Goal: Entertainment & Leisure: Consume media (video, audio)

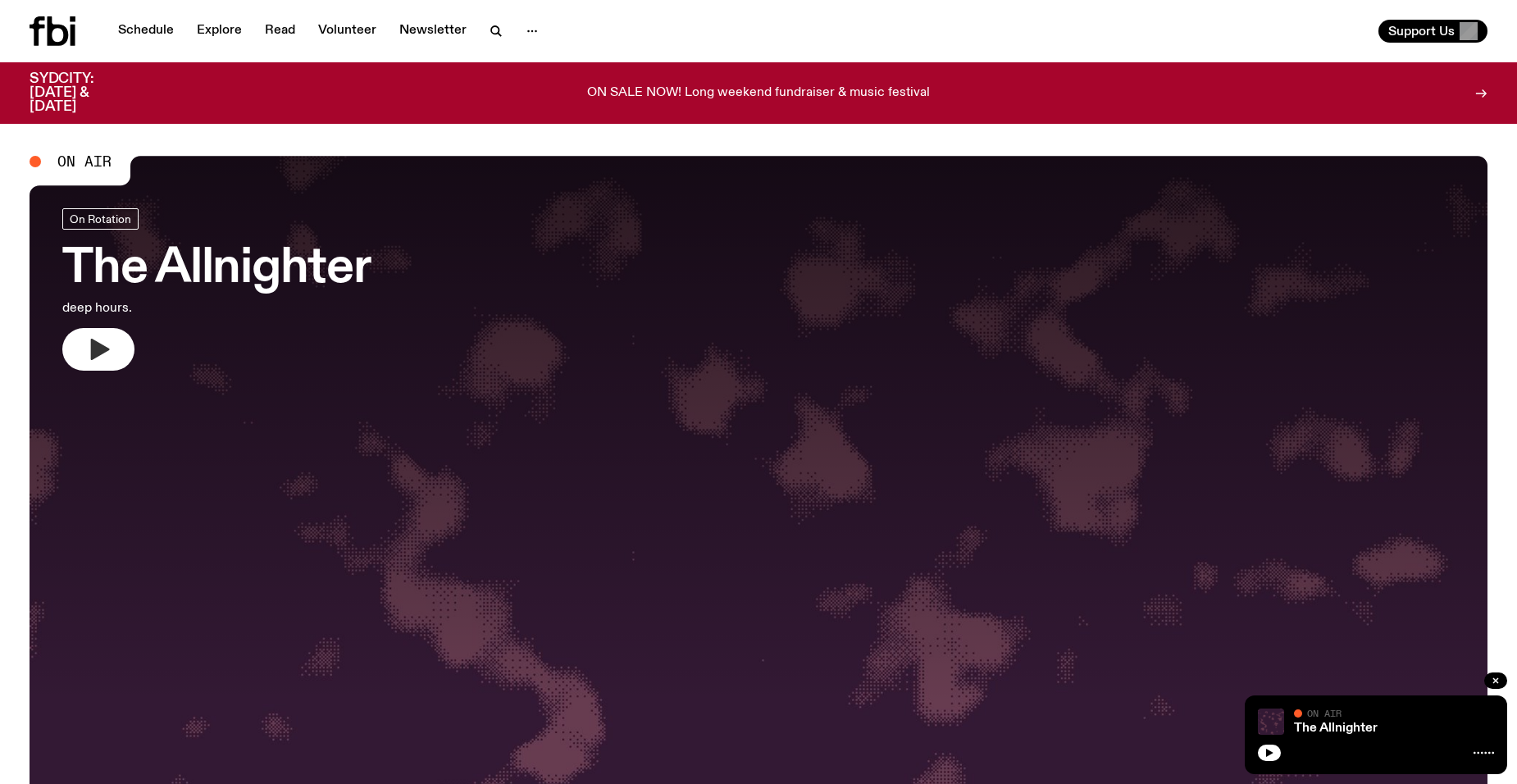
click at [100, 356] on icon "button" at bounding box center [98, 349] width 27 height 27
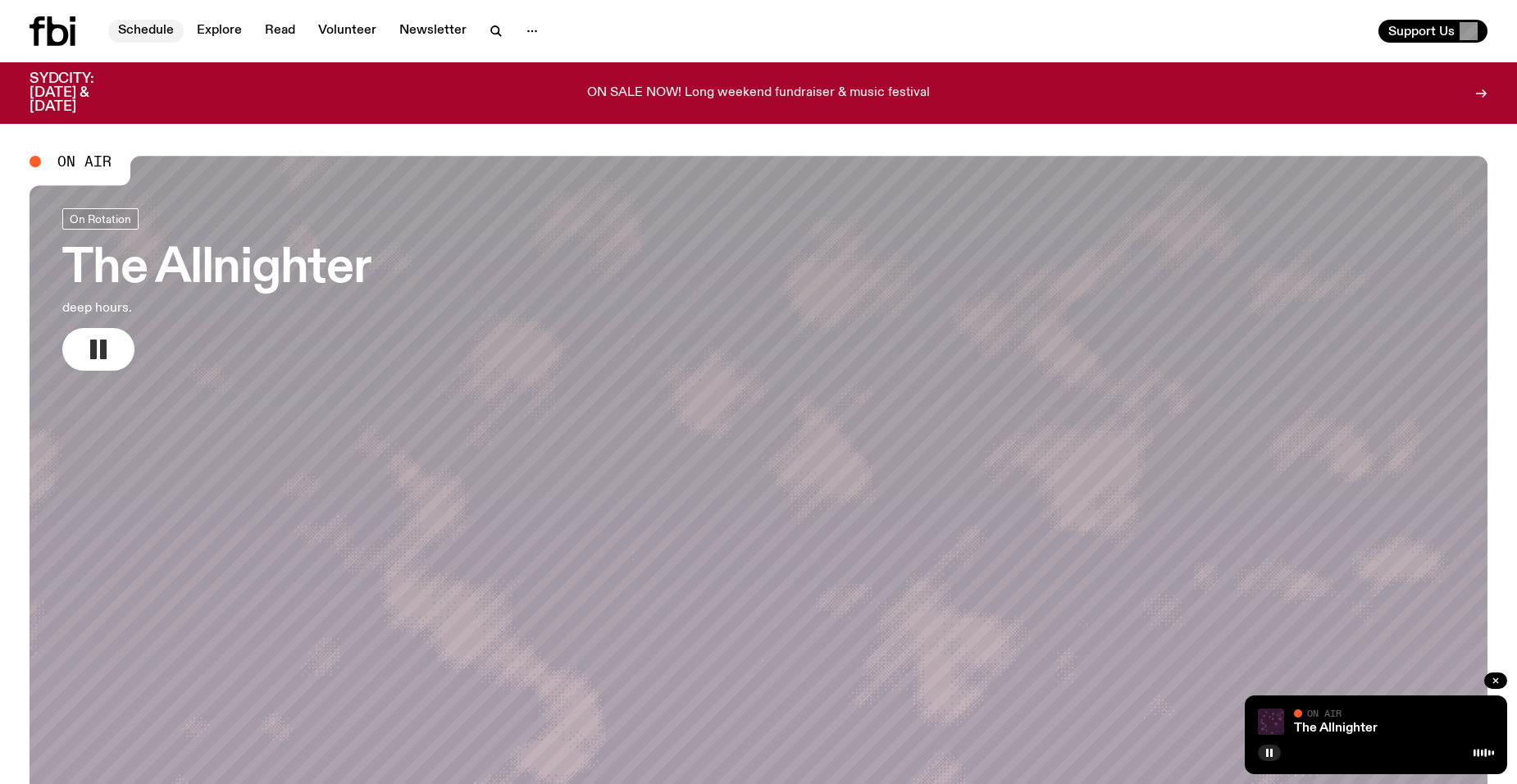
click at [154, 27] on link "Schedule" at bounding box center [146, 30] width 76 height 23
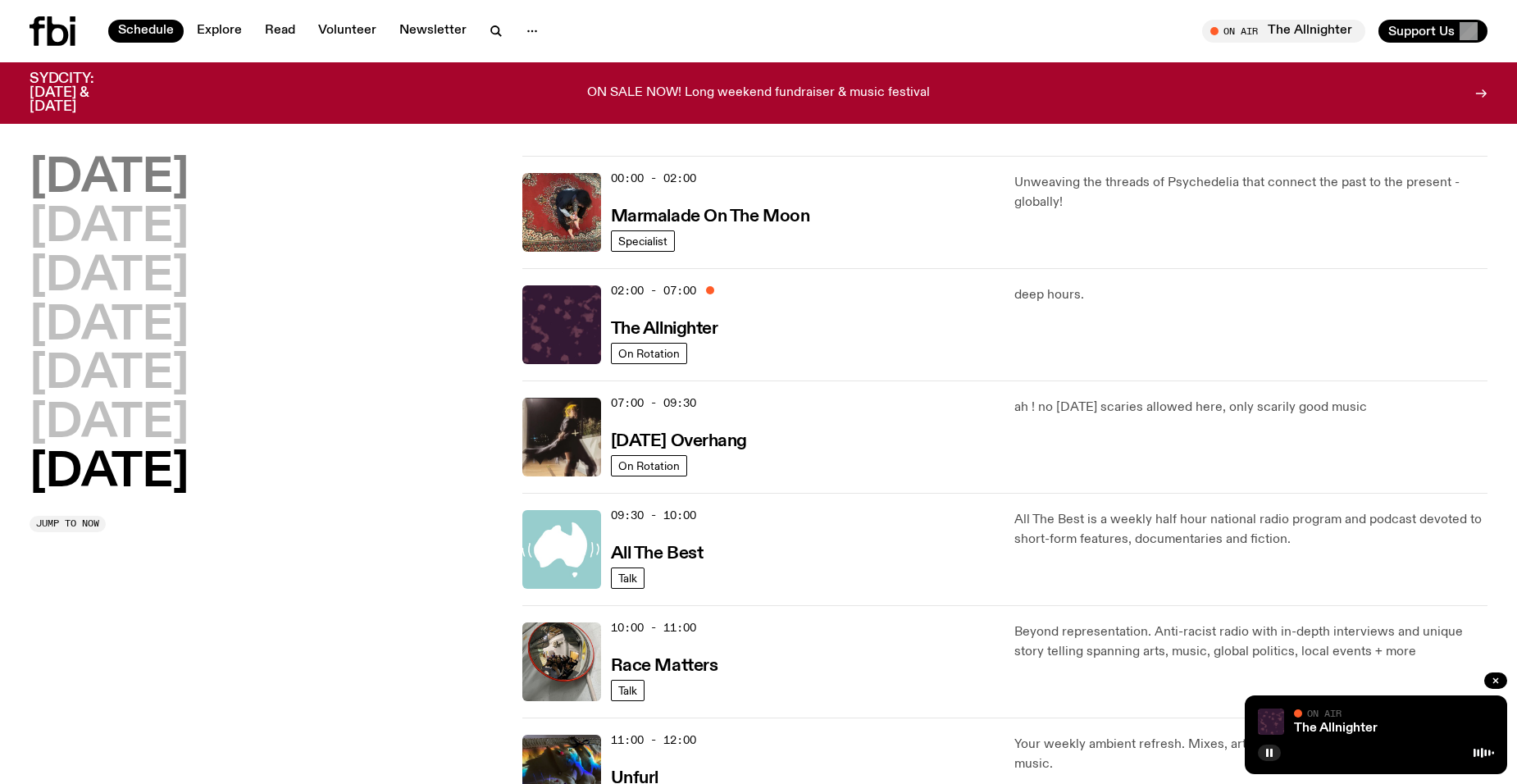
click at [75, 173] on h2 "[DATE]" at bounding box center [109, 178] width 159 height 46
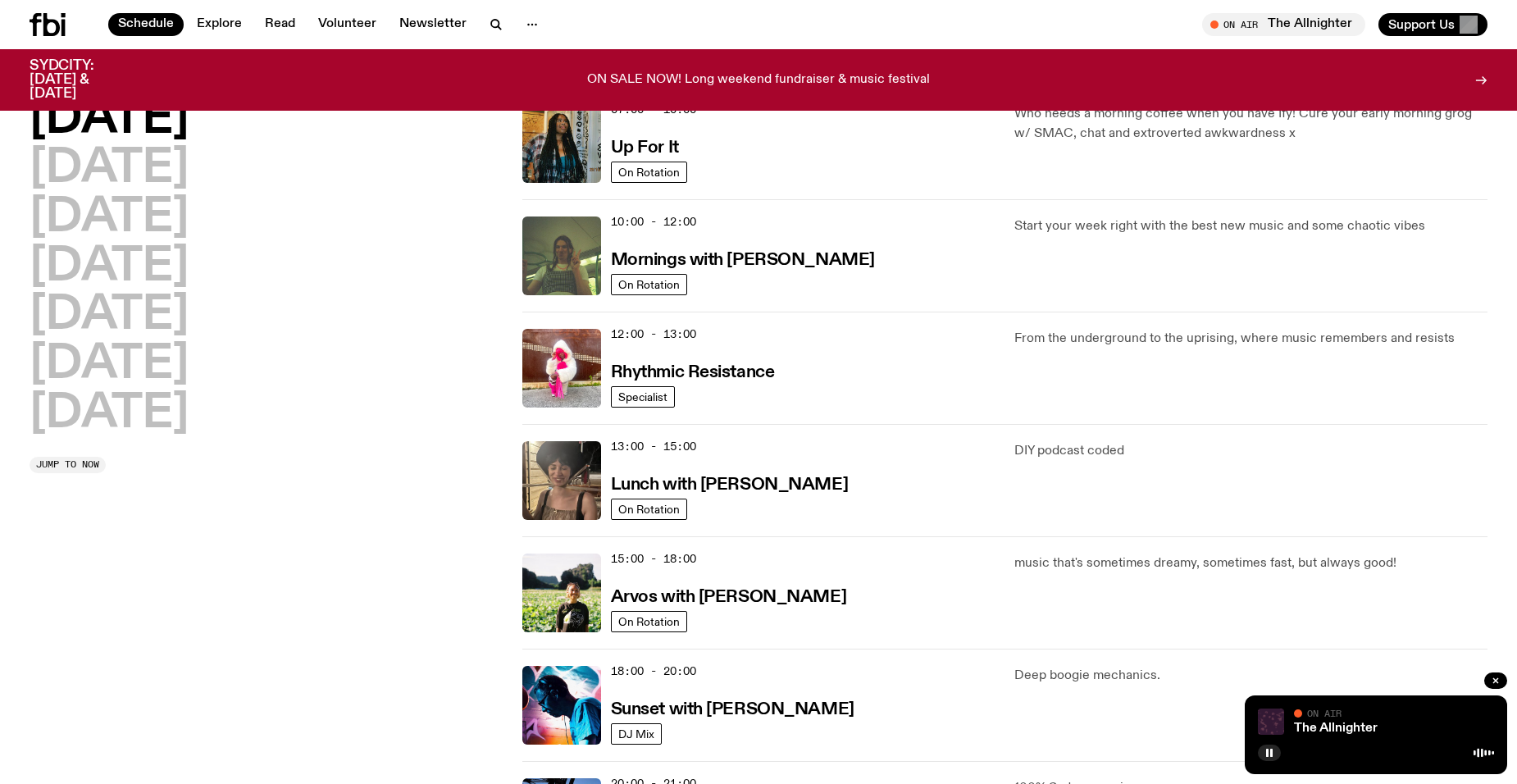
scroll to position [210, 0]
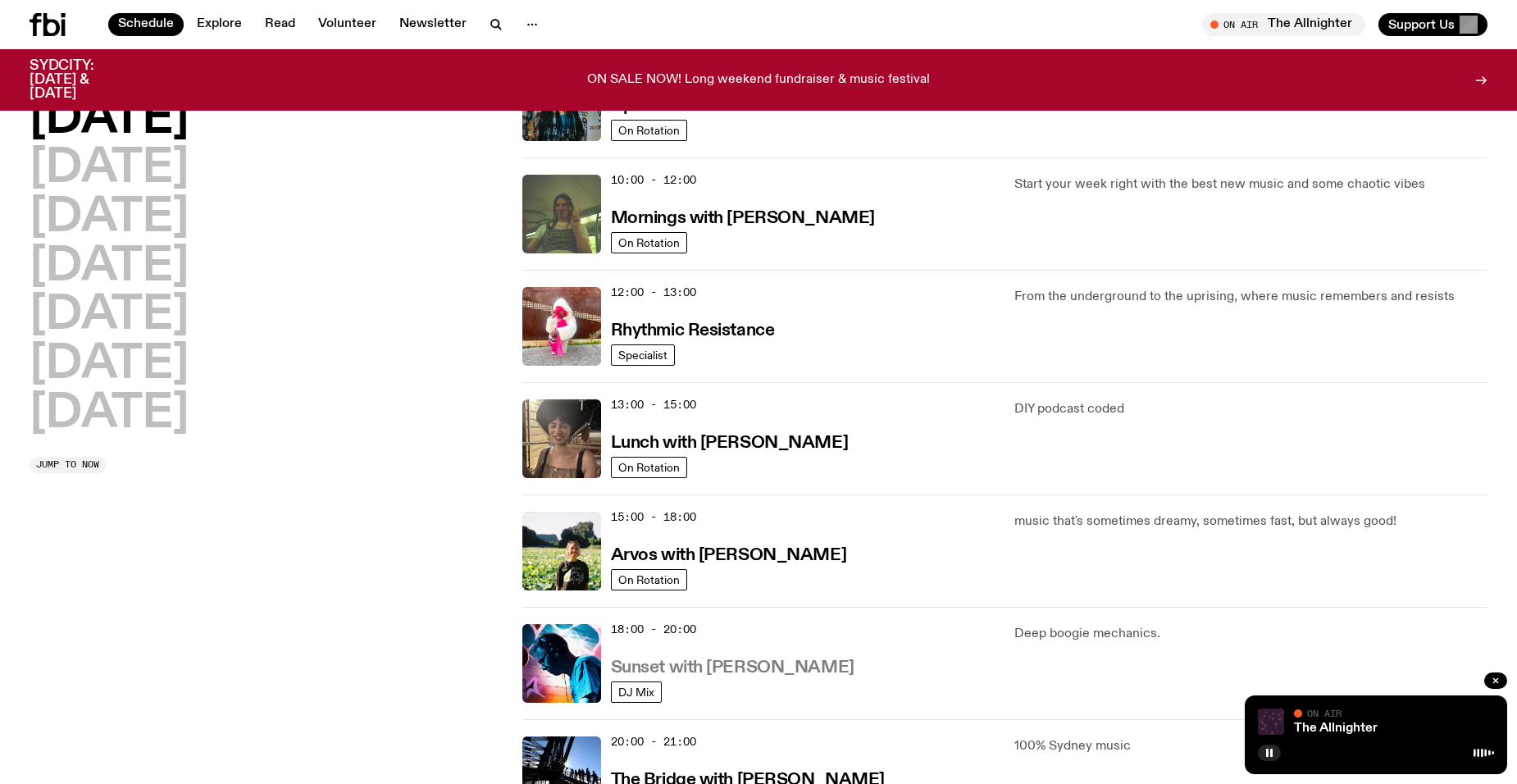
click at [779, 673] on h3 "Sunset with [PERSON_NAME]" at bounding box center [732, 667] width 243 height 17
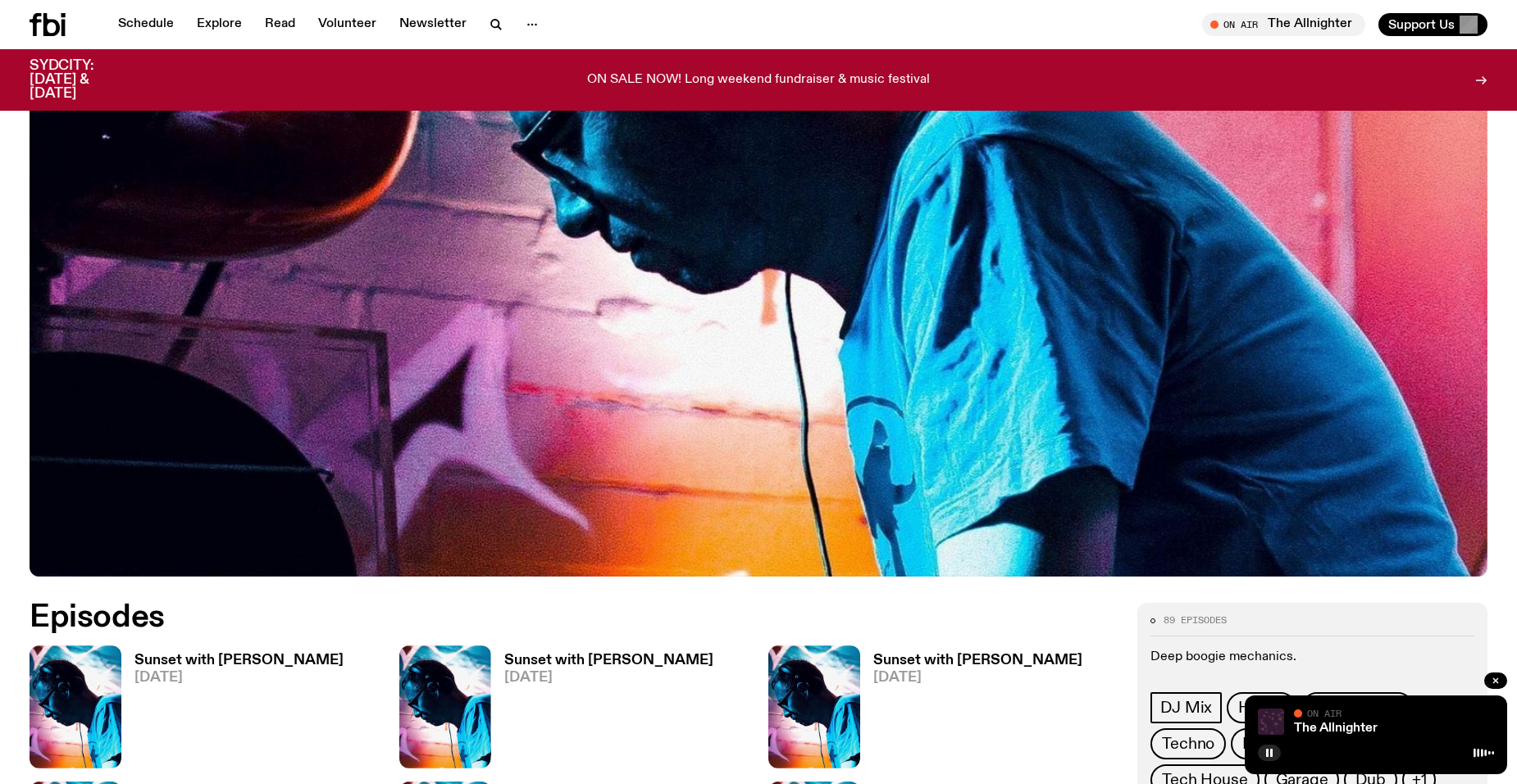
scroll to position [565, 0]
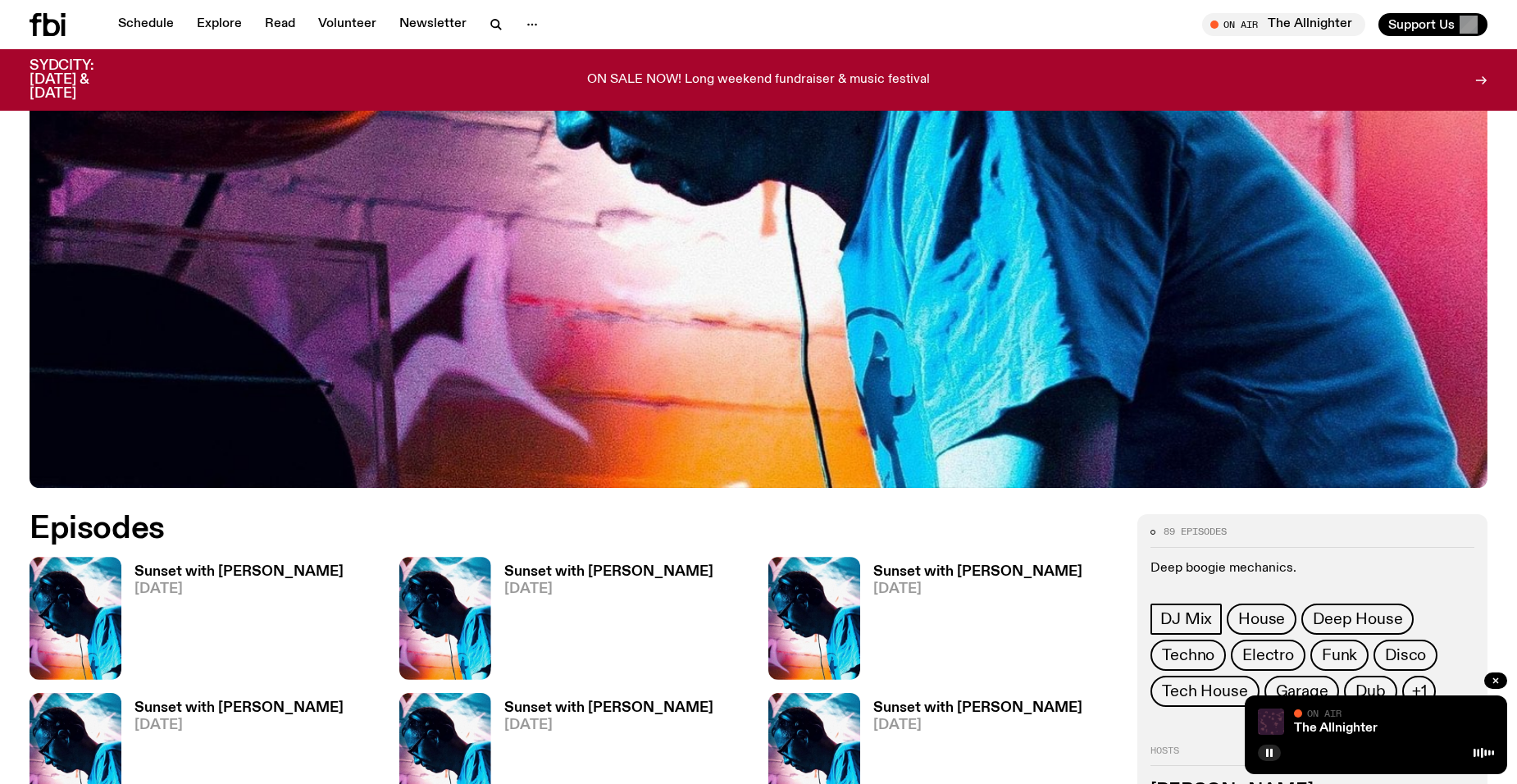
click at [246, 573] on h3 "Sunset with [PERSON_NAME]" at bounding box center [239, 572] width 209 height 14
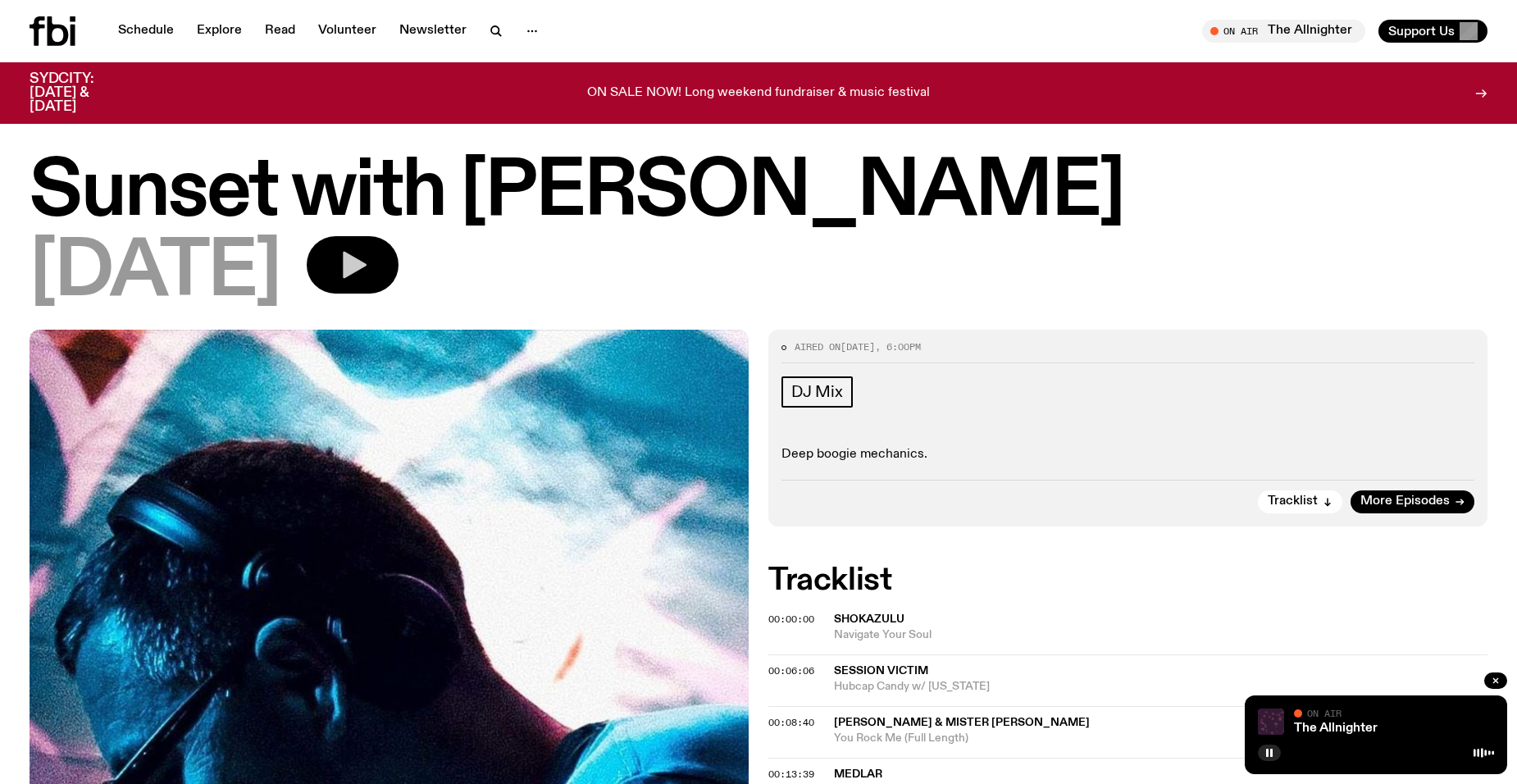
click at [369, 269] on icon "button" at bounding box center [352, 264] width 32 height 32
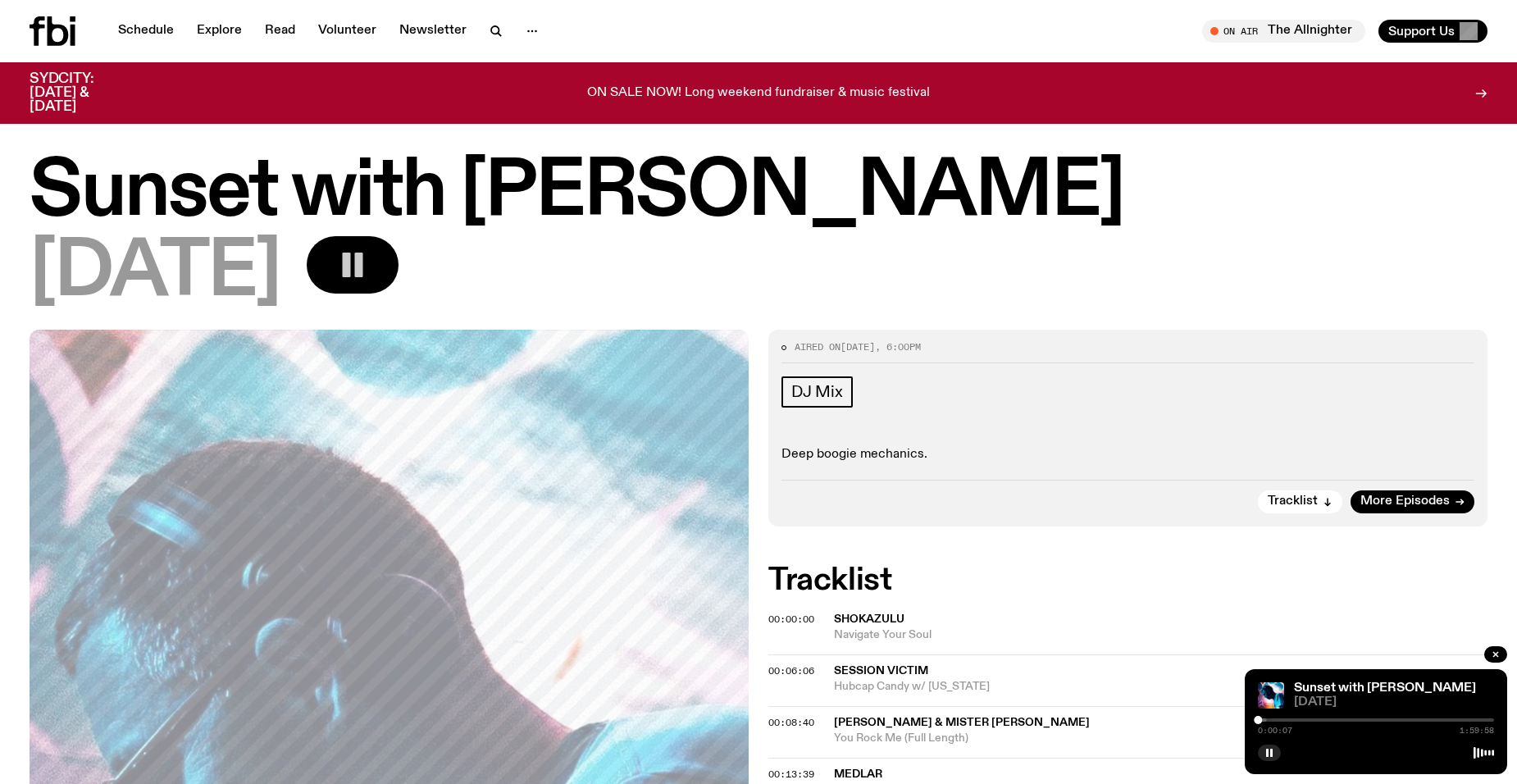
click at [1266, 719] on div at bounding box center [1375, 719] width 236 height 3
click at [1266, 750] on rect "button" at bounding box center [1267, 753] width 2 height 8
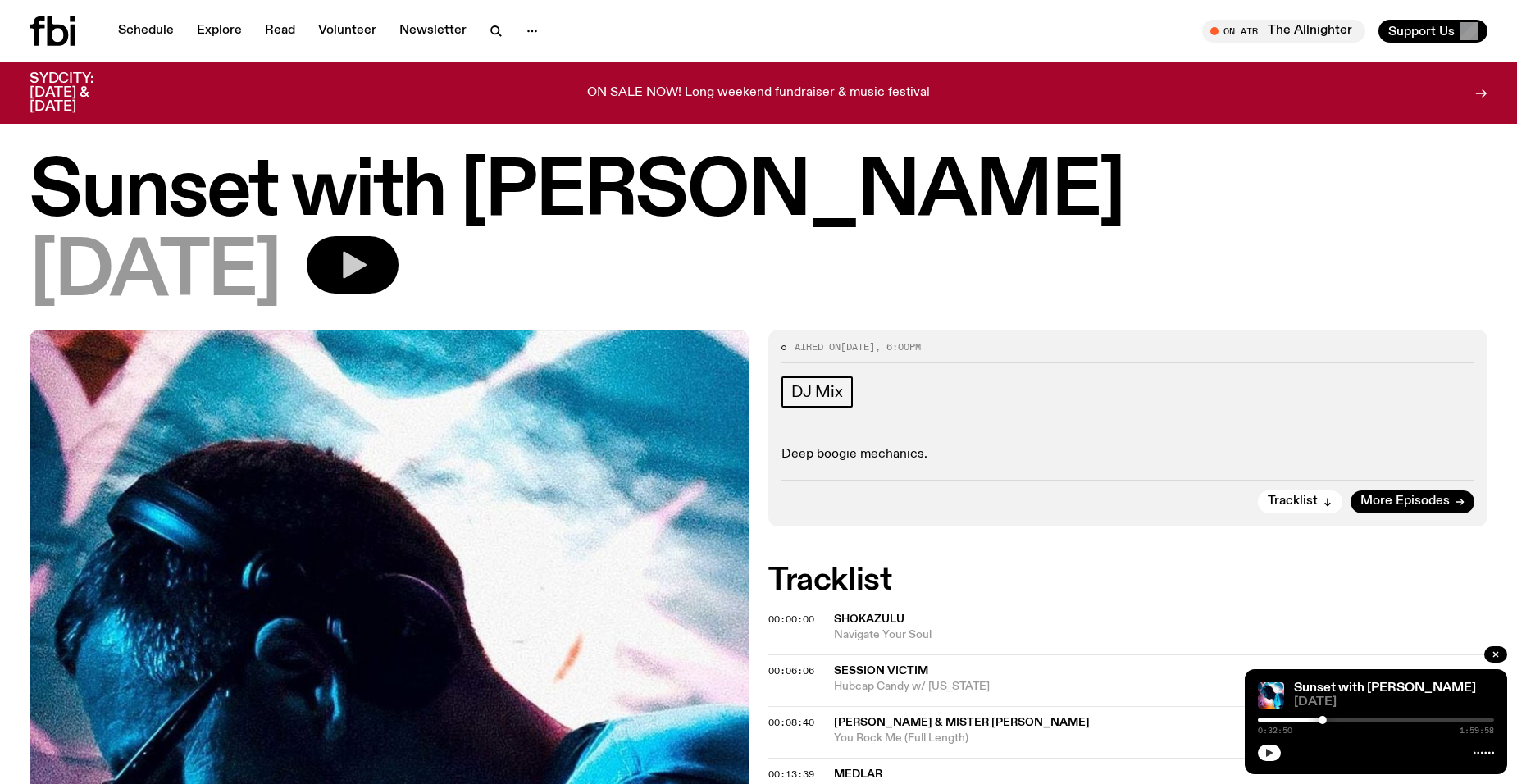
click at [1271, 748] on icon "button" at bounding box center [1269, 753] width 10 height 10
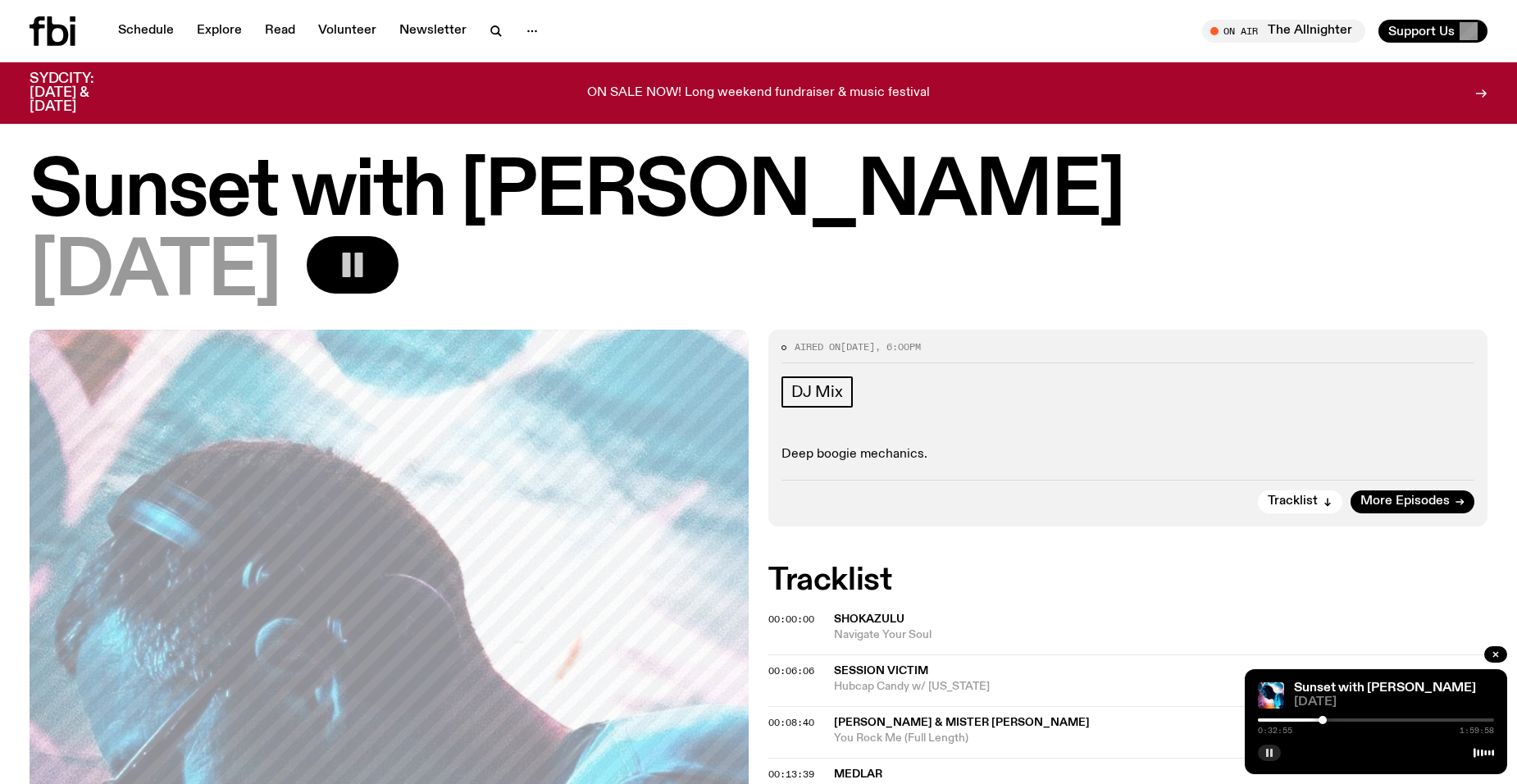
click at [1345, 722] on div "0:32:55 1:59:58" at bounding box center [1375, 725] width 236 height 20
